Goal: Task Accomplishment & Management: Manage account settings

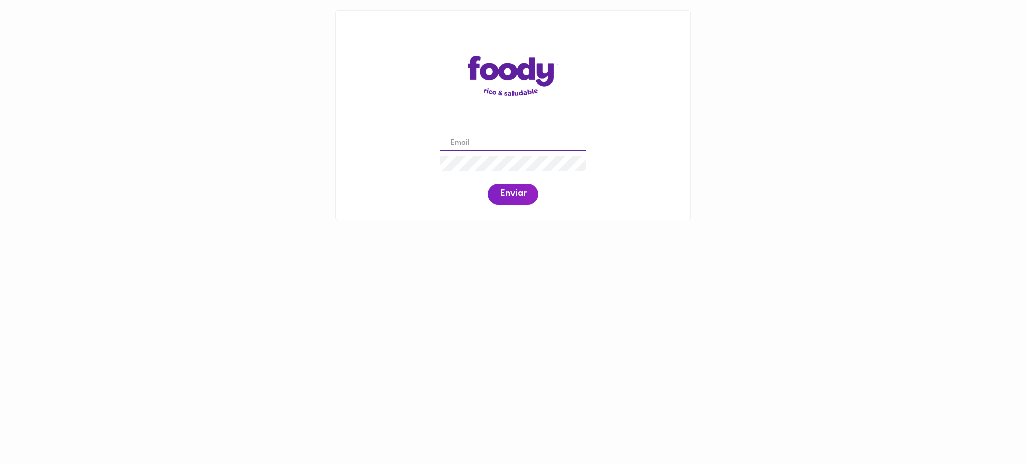
click at [480, 141] on input "email" at bounding box center [512, 144] width 145 height 16
type input "[EMAIL_ADDRESS][DOMAIN_NAME]"
click at [504, 198] on span "Enviar" at bounding box center [513, 194] width 26 height 11
click at [512, 192] on span "Enviar" at bounding box center [513, 194] width 26 height 11
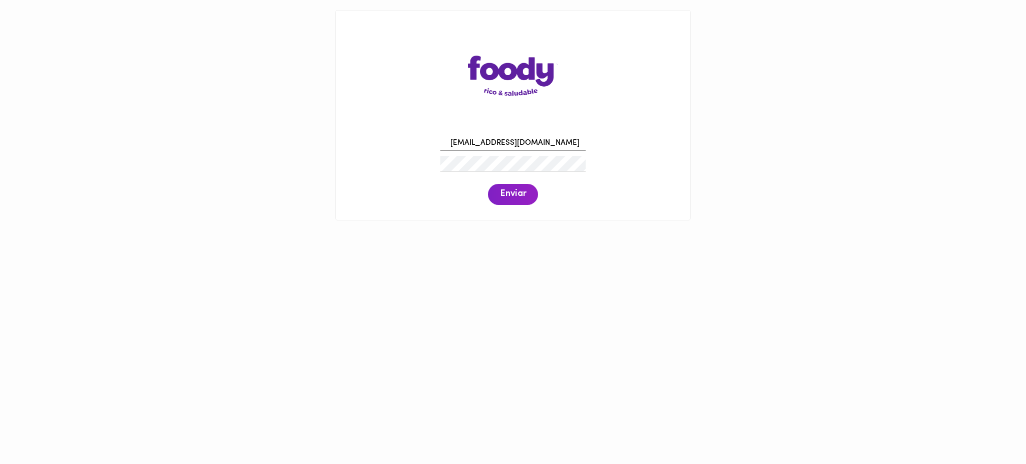
click at [513, 193] on span "Enviar" at bounding box center [513, 194] width 26 height 11
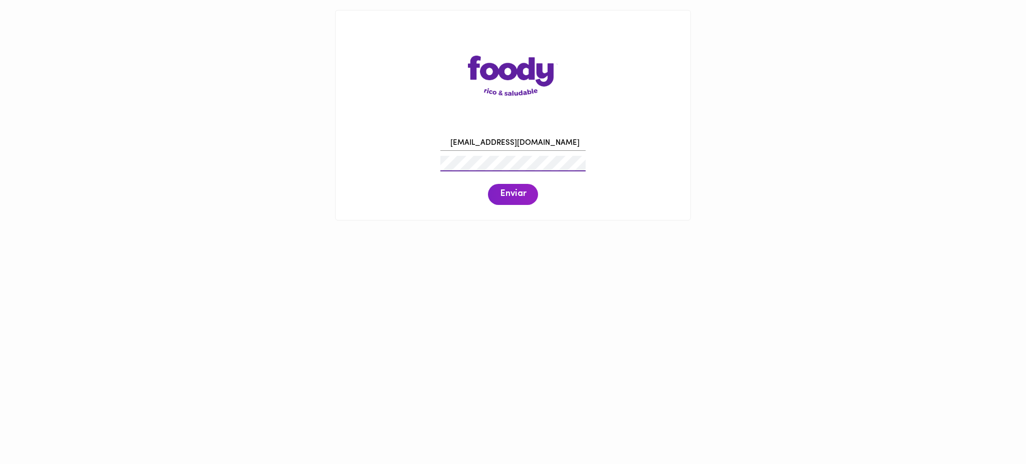
click at [387, 176] on div "juan.madrid14@hotmail.com Enviar" at bounding box center [513, 169] width 335 height 77
click at [508, 190] on span "Enviar" at bounding box center [513, 194] width 26 height 11
drag, startPoint x: 562, startPoint y: 142, endPoint x: 431, endPoint y: 135, distance: 131.0
click at [431, 135] on div "juan.madrid14@hotmail.com Enviar" at bounding box center [513, 169] width 335 height 77
click at [410, 164] on div "juan.madrid14@hotmail.com Enviar" at bounding box center [513, 169] width 335 height 77
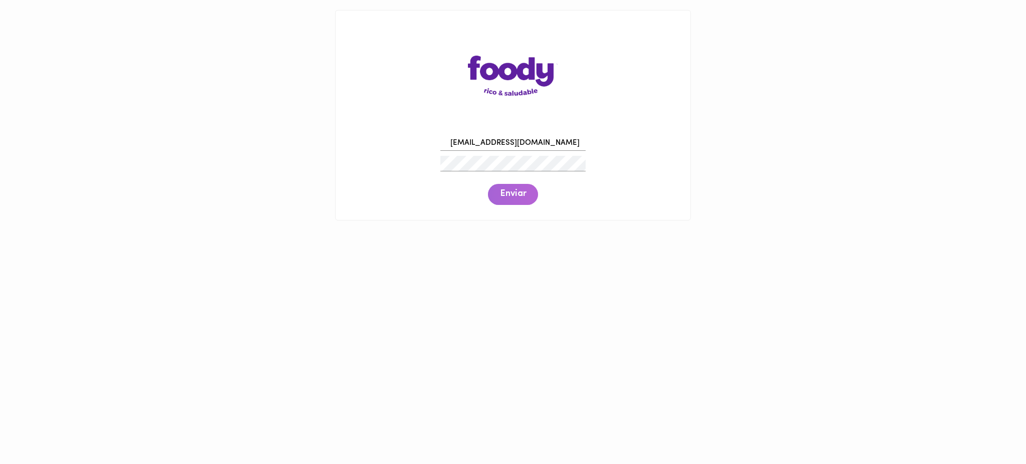
click at [520, 194] on span "Enviar" at bounding box center [513, 194] width 26 height 11
click at [519, 141] on input "email" at bounding box center [512, 144] width 145 height 16
paste input "[PERSON_NAME][EMAIL_ADDRESS][DOMAIN_NAME]"
type input "[PERSON_NAME][EMAIL_ADDRESS][DOMAIN_NAME]"
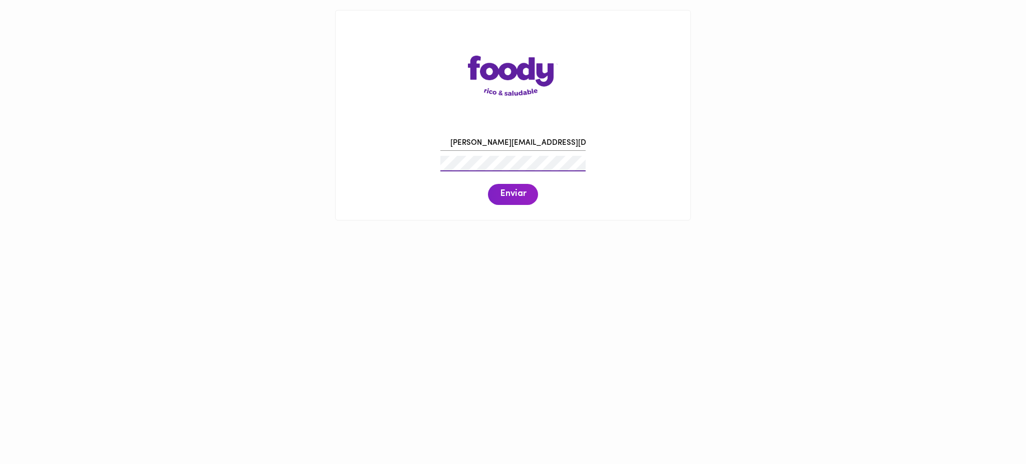
click at [506, 196] on span "Enviar" at bounding box center [513, 194] width 26 height 11
